Goal: Task Accomplishment & Management: Complete application form

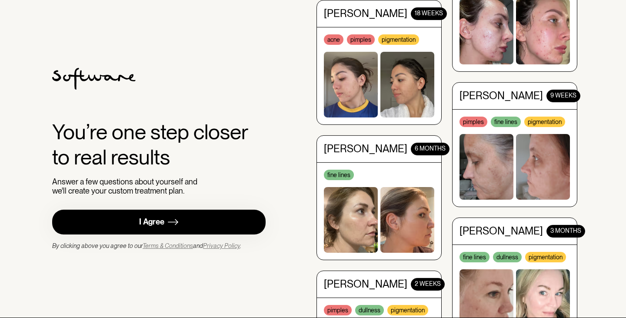
click at [182, 231] on link "I Agree" at bounding box center [159, 222] width 214 height 25
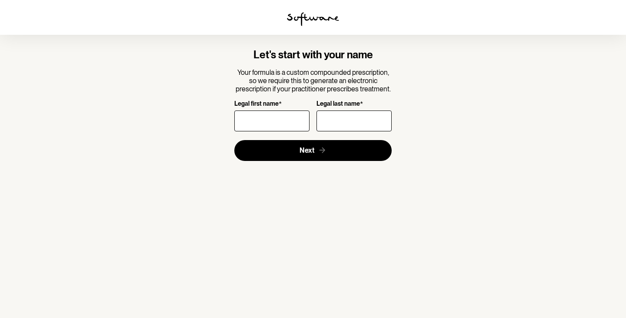
click at [385, 89] on p "Your formula is a custom compounded prescription, so we require this to generat…" at bounding box center [313, 80] width 158 height 25
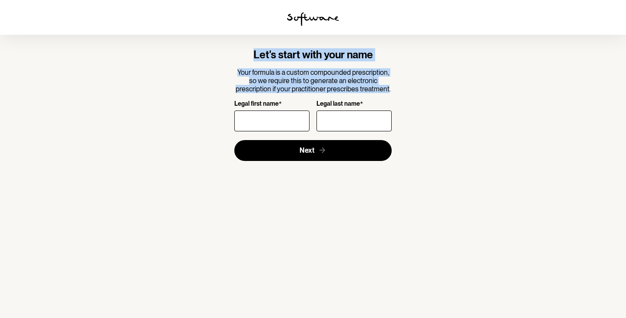
drag, startPoint x: 385, startPoint y: 89, endPoint x: 243, endPoint y: 56, distance: 145.2
click at [243, 56] on form "Let's start with your name Your formula is a custom compounded prescription, so…" at bounding box center [313, 105] width 158 height 112
click at [243, 55] on h4 "Let's start with your name" at bounding box center [313, 55] width 158 height 13
drag, startPoint x: 243, startPoint y: 55, endPoint x: 394, endPoint y: 105, distance: 158.9
click at [394, 105] on div "Let's start with your name Your formula is a custom compounded prescription, so…" at bounding box center [313, 105] width 237 height 112
